Goal: Task Accomplishment & Management: Use online tool/utility

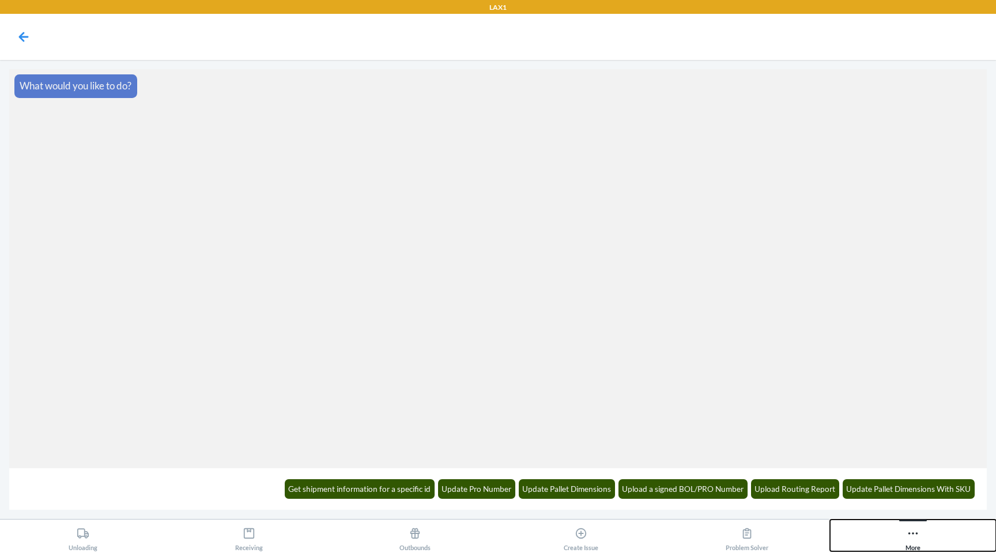
click at [908, 535] on icon at bounding box center [912, 533] width 13 height 13
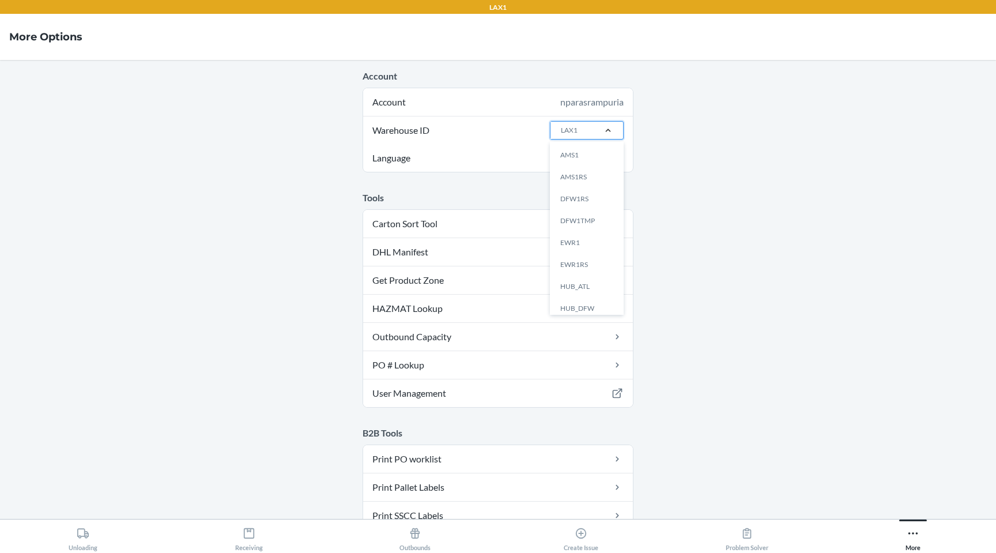
click at [594, 134] on div at bounding box center [608, 130] width 30 height 12
click at [561, 134] on input "Warehouse ID option AMS1 focused, 1 of 25. 25 results available. Use Up and Dow…" at bounding box center [560, 130] width 1 height 10
type input "lax"
click at [595, 169] on div "LAX1RS" at bounding box center [590, 177] width 62 height 22
click at [569, 135] on input "lax" at bounding box center [565, 130] width 10 height 10
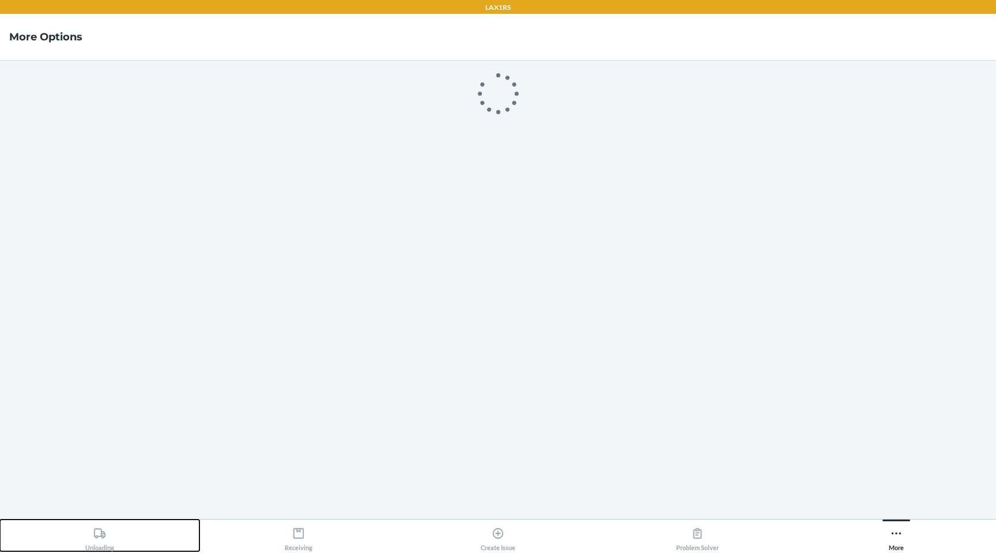
click at [100, 530] on icon at bounding box center [99, 533] width 13 height 13
click at [295, 526] on div "Receiving" at bounding box center [299, 536] width 28 height 29
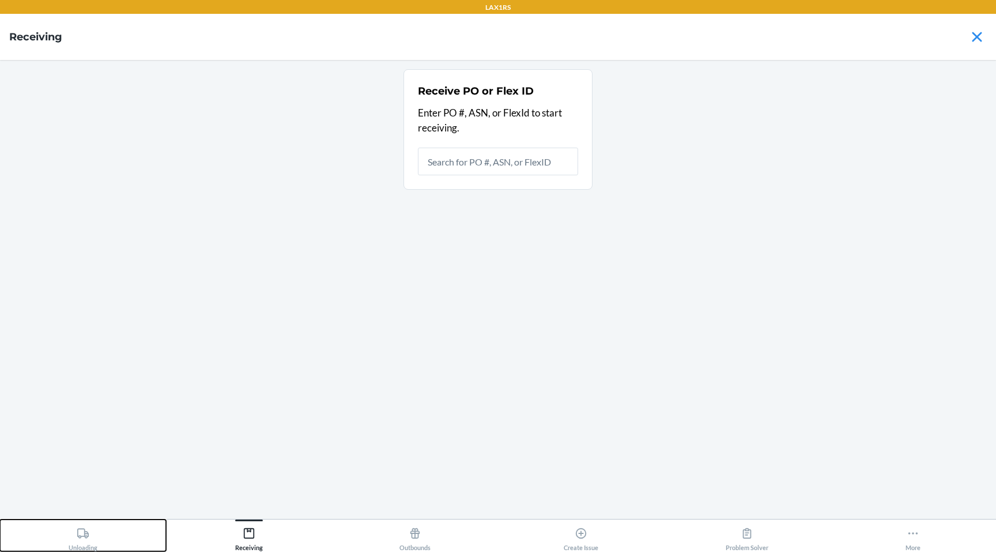
click at [114, 535] on button "Unloading" at bounding box center [83, 535] width 166 height 32
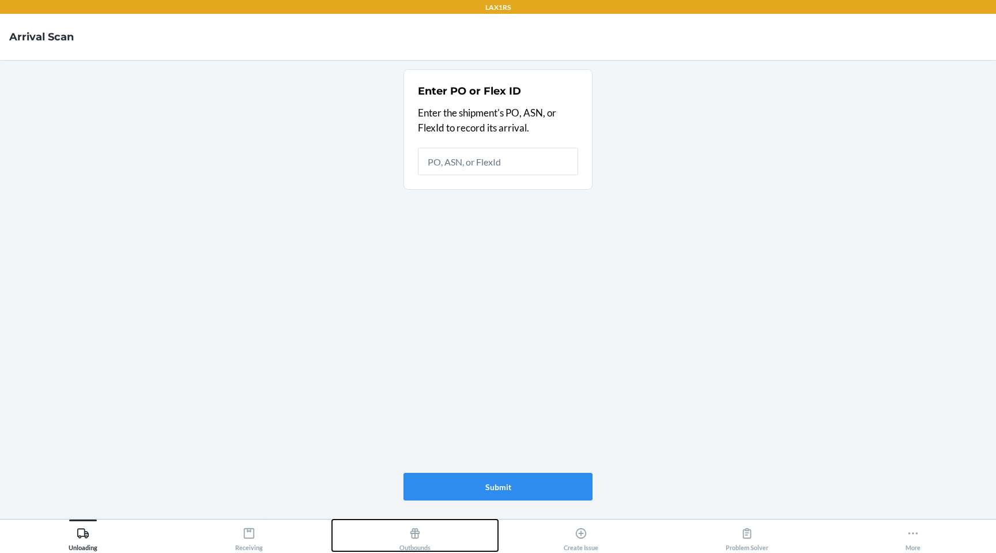
click at [434, 533] on button "Outbounds" at bounding box center [415, 535] width 166 height 32
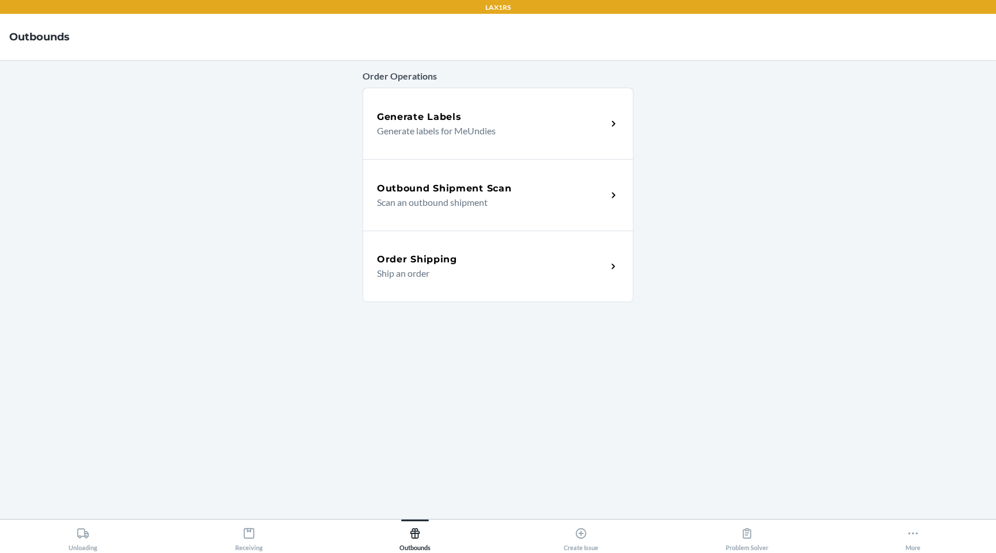
click at [473, 216] on div "Outbound Shipment Scan Scan an outbound shipment" at bounding box center [497, 194] width 271 height 71
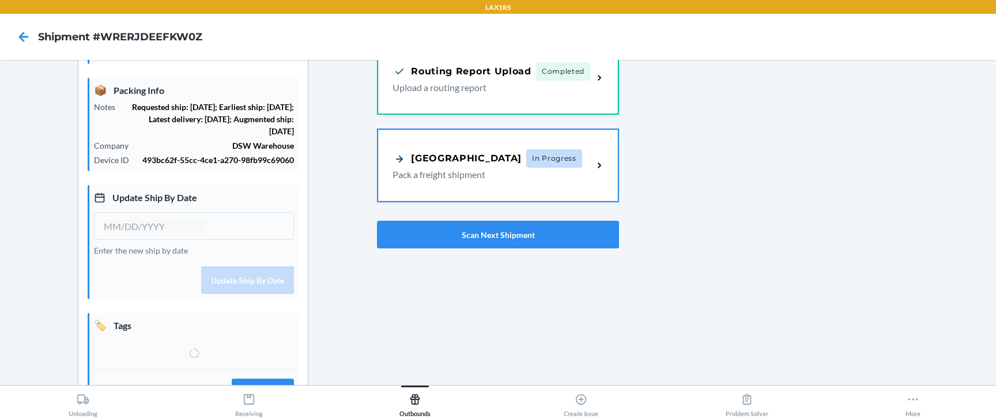
type input "[DATE]"
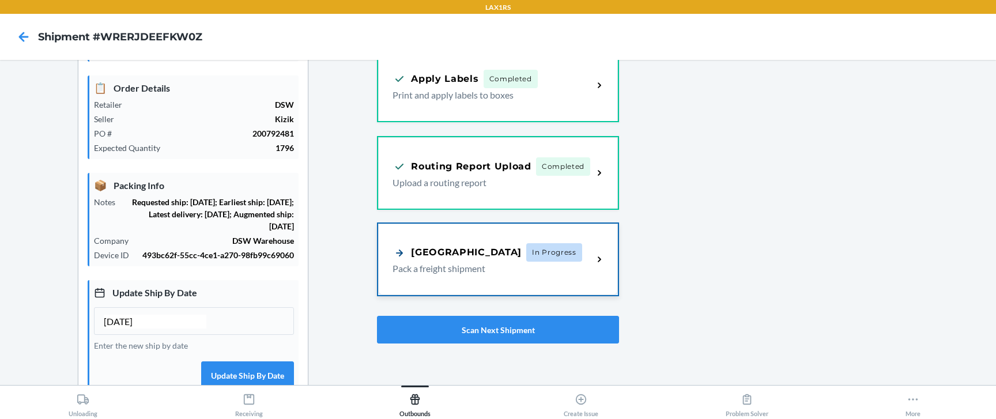
scroll to position [126, 0]
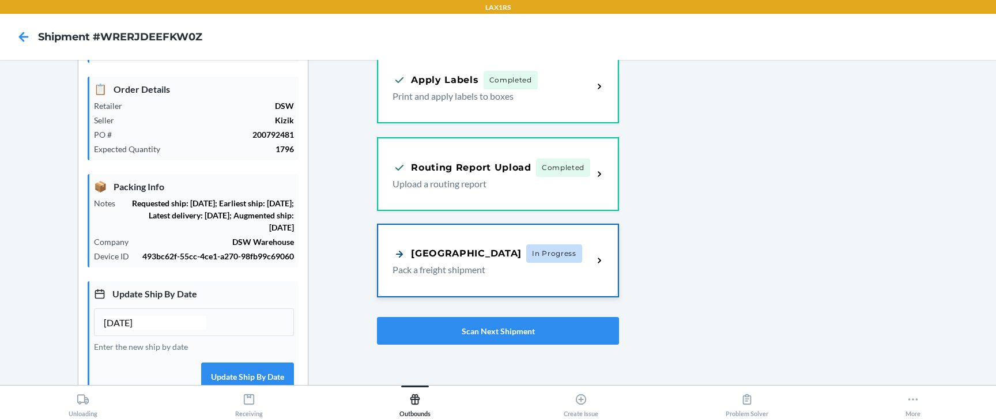
click at [570, 254] on div "Pallet Building In Progress" at bounding box center [492, 253] width 200 height 18
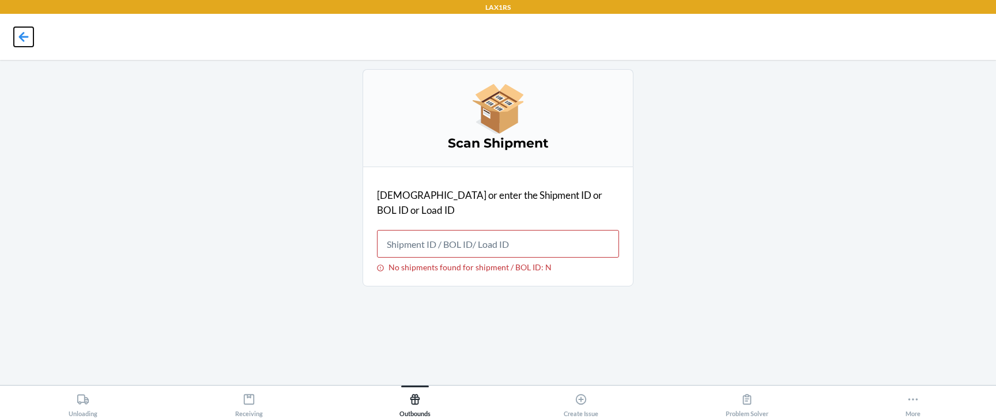
click at [20, 31] on icon at bounding box center [24, 37] width 20 height 20
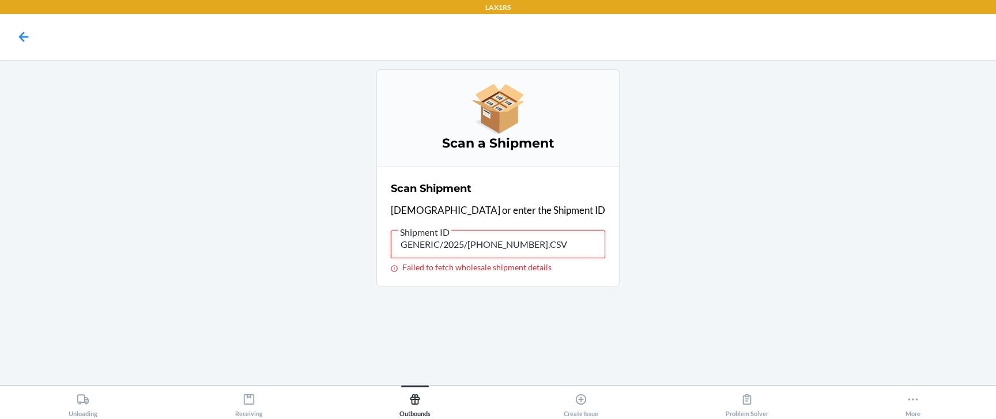
click at [493, 250] on input "GENERIC/2025/[PHONE_NUMBER].CSV" at bounding box center [498, 244] width 214 height 28
paste input "WRERJDEEFKW0Z"
type input "WRERJDEEFKW0Z"
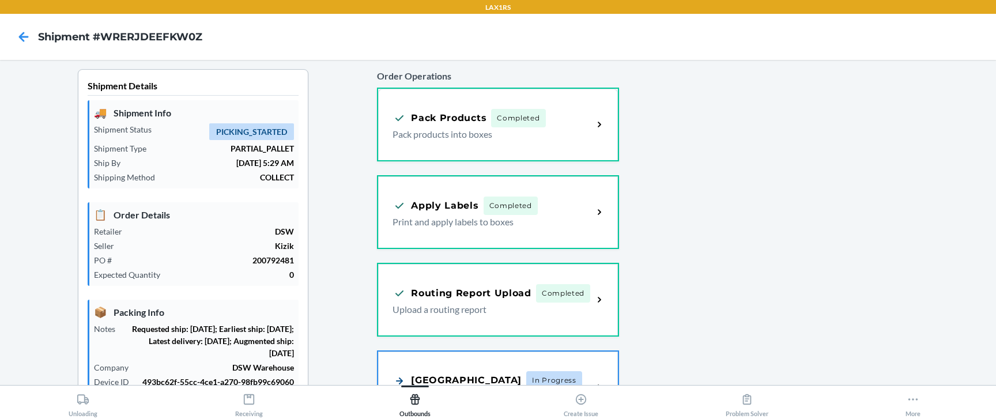
type input "[DATE]"
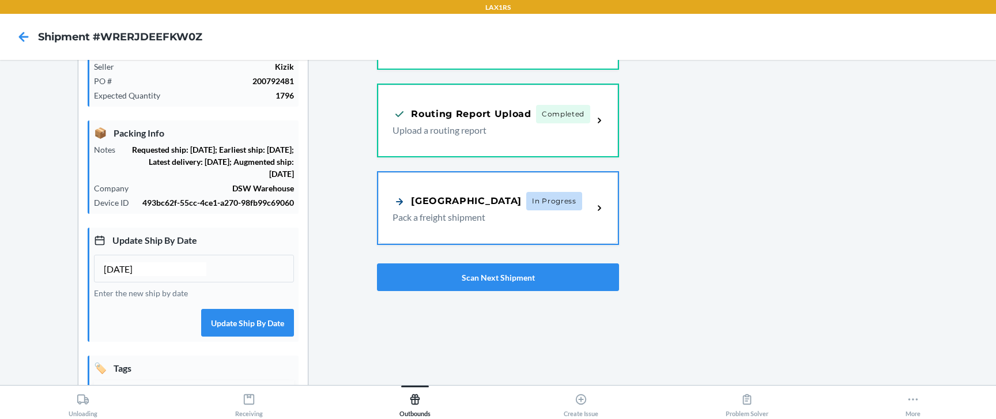
scroll to position [164, 0]
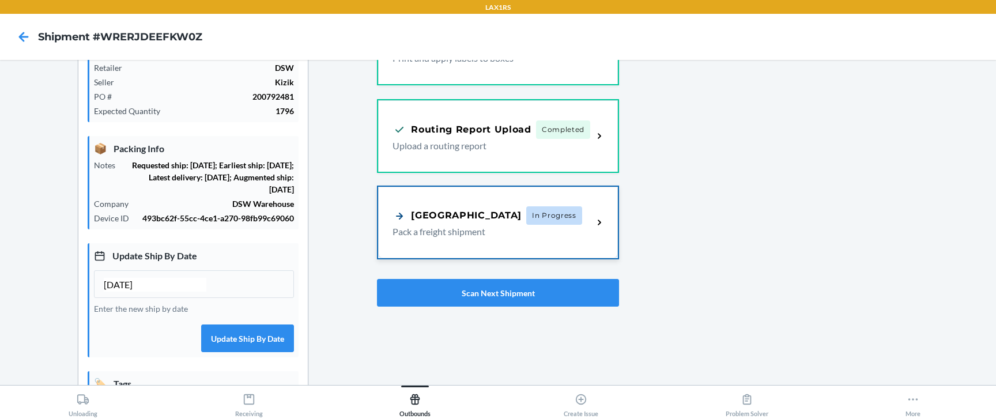
click at [436, 220] on div "[GEOGRAPHIC_DATA]" at bounding box center [456, 216] width 129 height 14
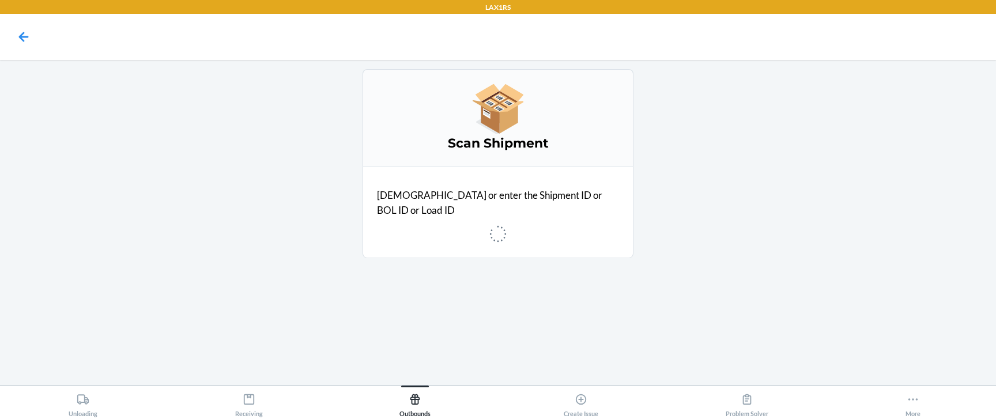
click at [203, 335] on div "[DEMOGRAPHIC_DATA] Shipment [DEMOGRAPHIC_DATA] or enter the Shipment ID or BOL …" at bounding box center [497, 222] width 977 height 307
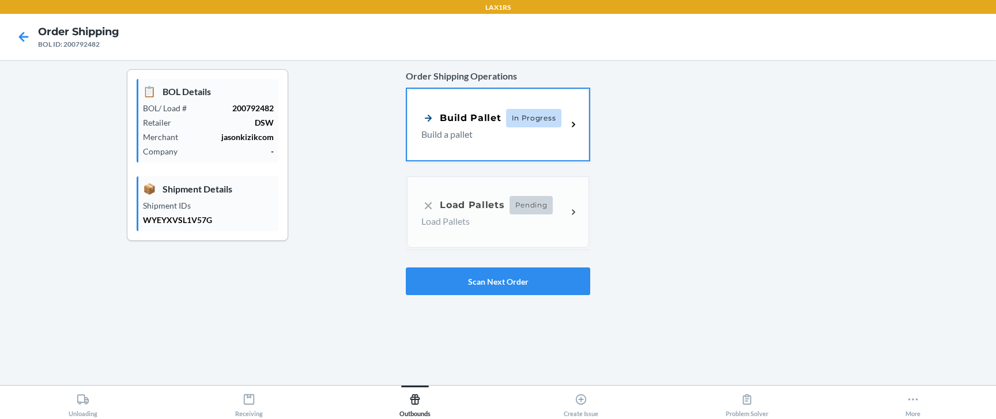
click at [200, 218] on p "WYEYXVSL1V57G" at bounding box center [208, 220] width 131 height 12
copy p "WYEYXVSL1V57G"
click at [432, 274] on button "Scan Next Order" at bounding box center [498, 281] width 184 height 28
click at [22, 38] on icon at bounding box center [24, 37] width 10 height 10
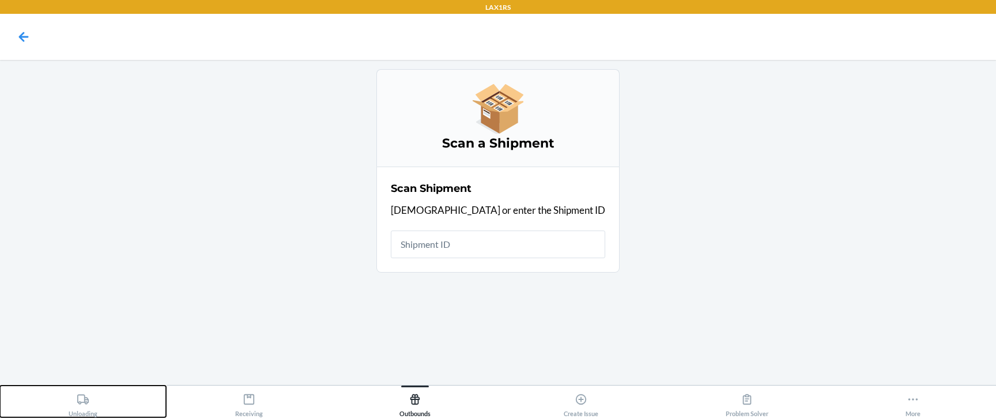
click at [80, 393] on icon at bounding box center [83, 399] width 13 height 13
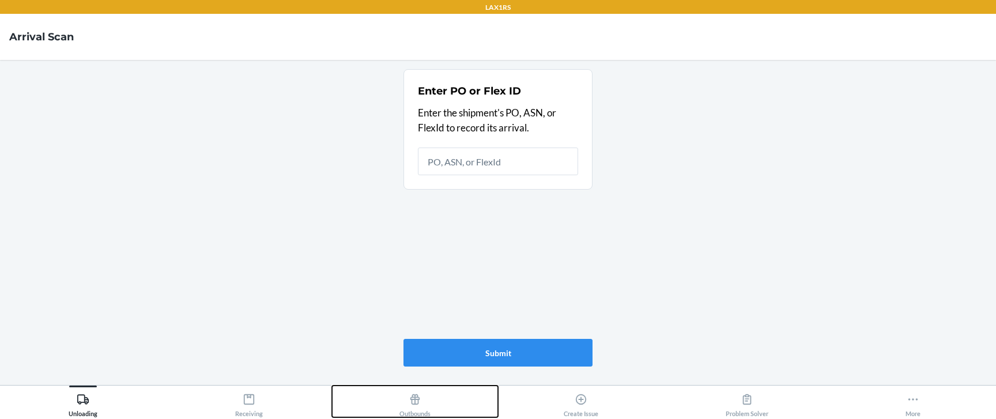
click at [384, 405] on button "Outbounds" at bounding box center [415, 401] width 166 height 32
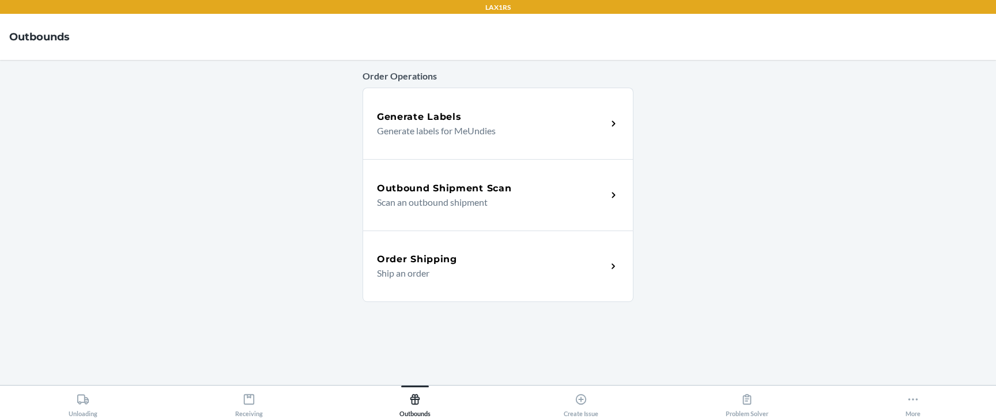
click at [407, 195] on p "Scan an outbound shipment" at bounding box center [487, 202] width 221 height 14
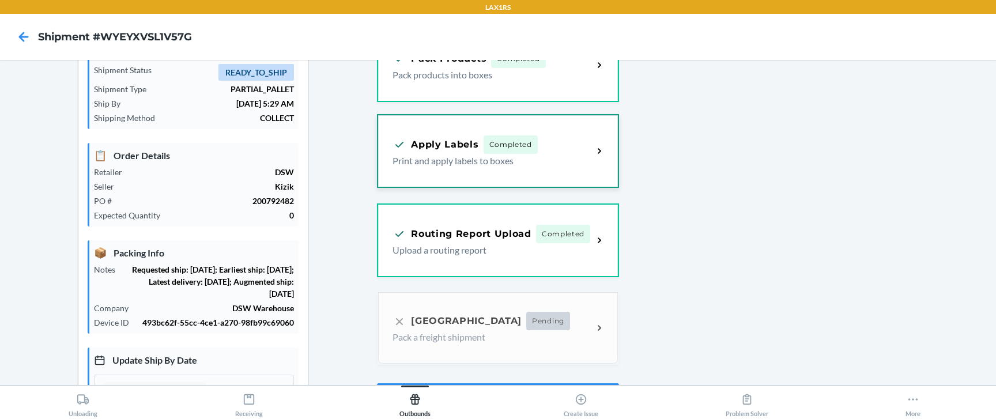
scroll to position [186, 0]
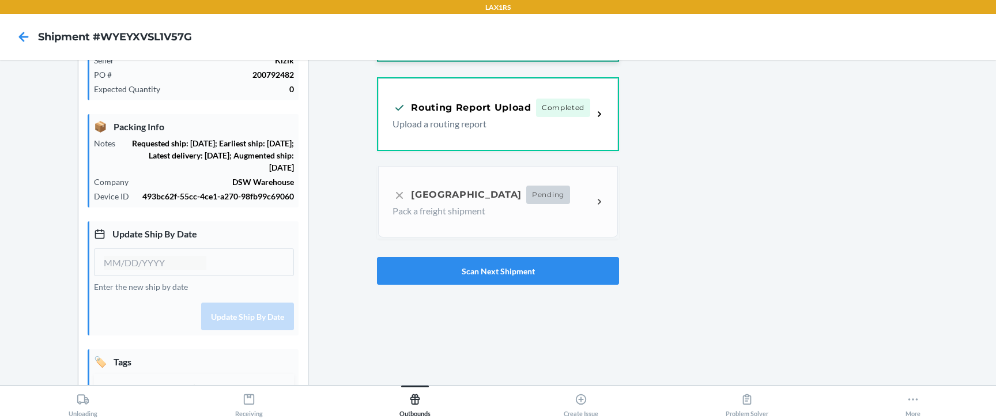
type input "[DATE]"
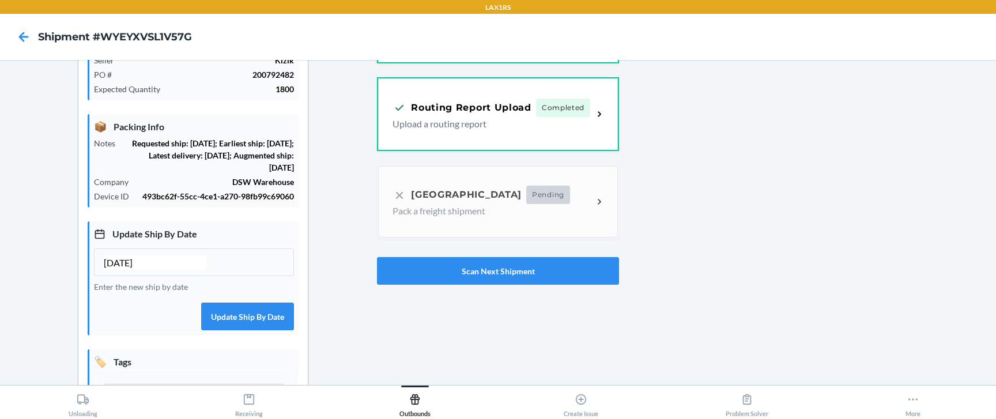
click at [423, 214] on div "Order Operations Pack Products Completed Pack products into boxes Apply Labels …" at bounding box center [498, 84] width 242 height 410
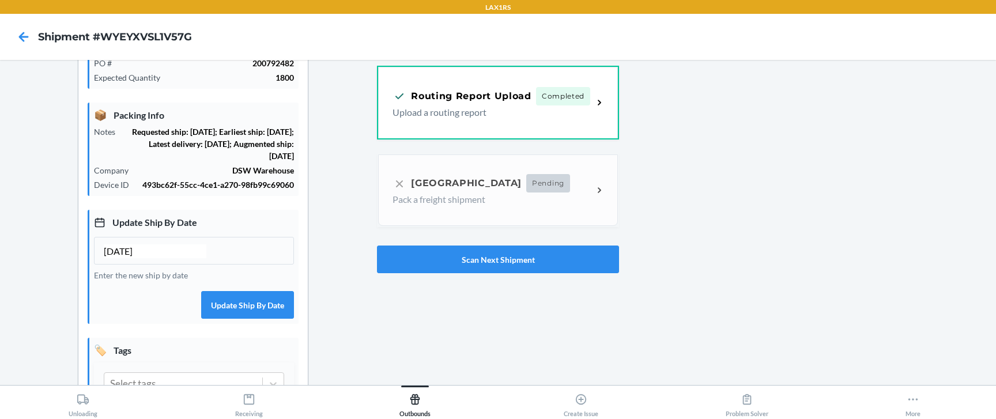
scroll to position [205, 0]
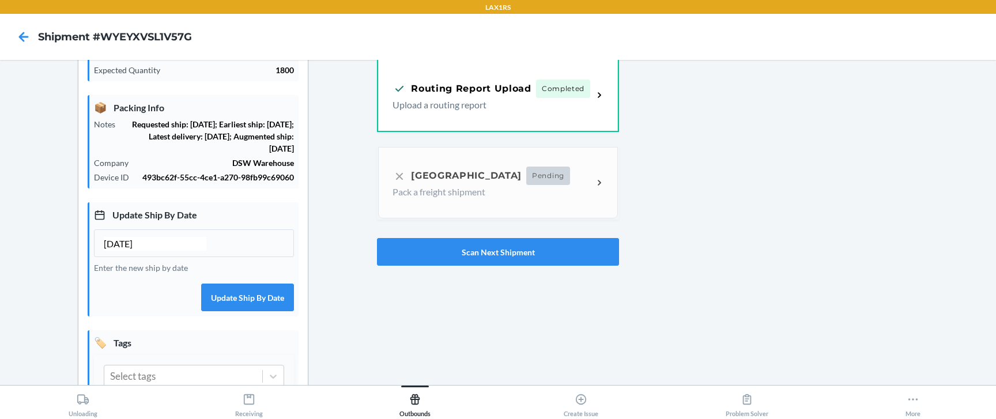
click at [180, 38] on h4 "Shipment #WYEYXVSL1V57G" at bounding box center [115, 36] width 154 height 15
copy h4 "WYEYXVSL1V57G"
click at [26, 40] on icon at bounding box center [24, 37] width 20 height 20
click at [23, 36] on icon at bounding box center [24, 37] width 20 height 20
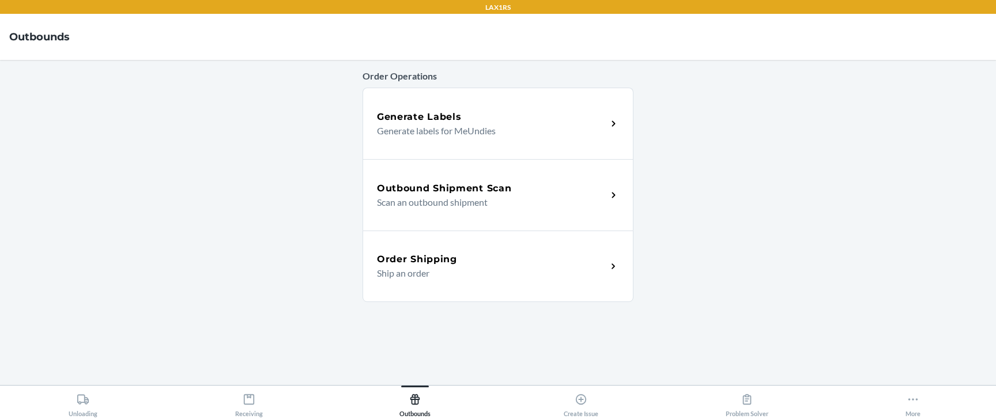
click at [405, 279] on p "Ship an order" at bounding box center [487, 273] width 221 height 14
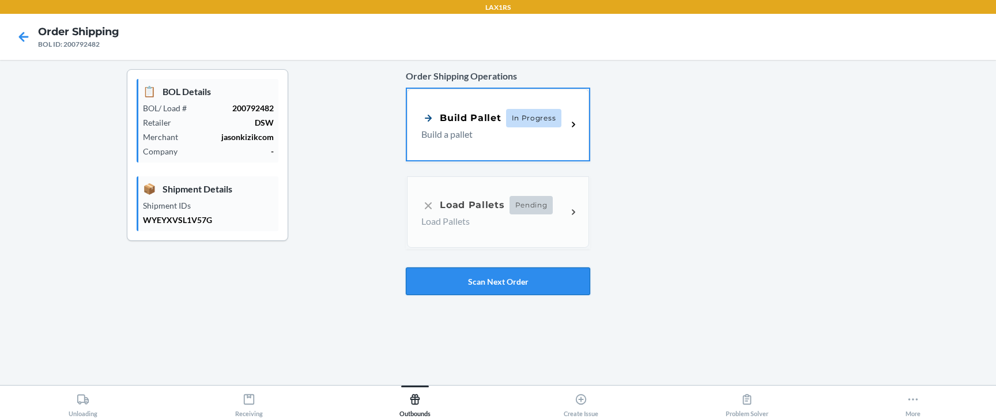
click at [421, 282] on button "Scan Next Order" at bounding box center [498, 281] width 184 height 28
